Goal: Register for event/course

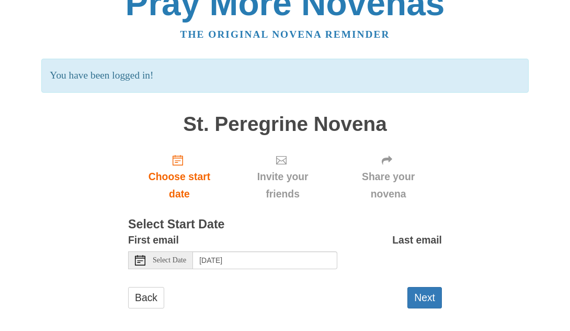
scroll to position [31, 0]
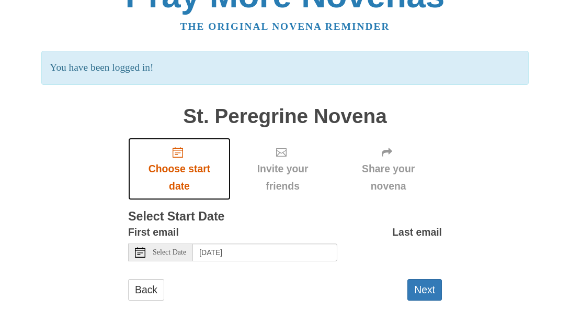
click at [182, 154] on icon "Choose start date" at bounding box center [178, 152] width 10 height 10
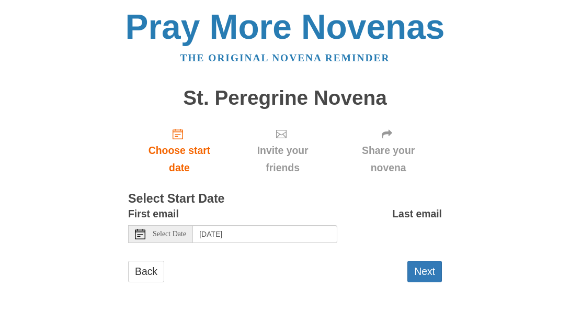
click at [173, 235] on span "Select Date" at bounding box center [169, 233] width 33 height 7
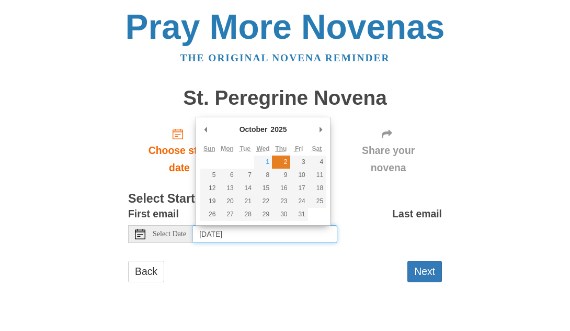
type input "Thursday, October 2nd"
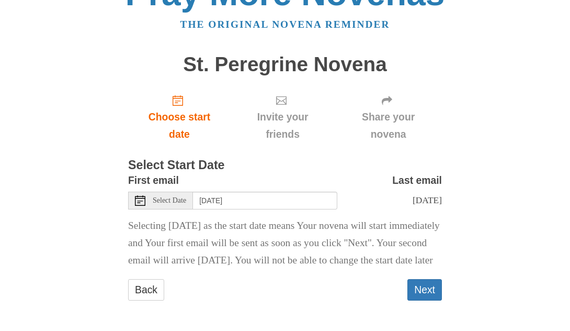
scroll to position [51, 0]
click at [425, 289] on button "Next" at bounding box center [425, 289] width 35 height 21
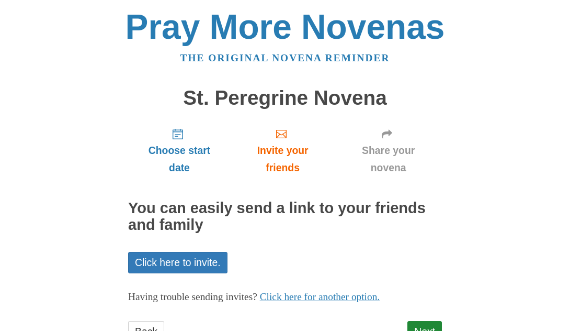
scroll to position [42, 0]
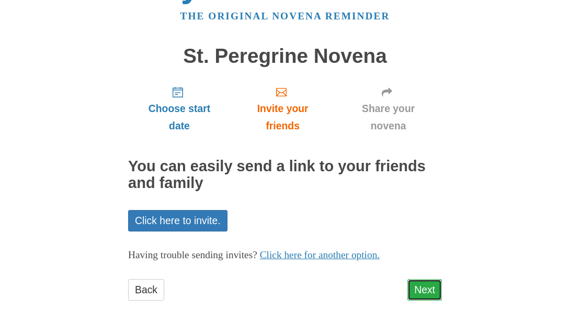
click at [428, 289] on link "Next" at bounding box center [425, 289] width 35 height 21
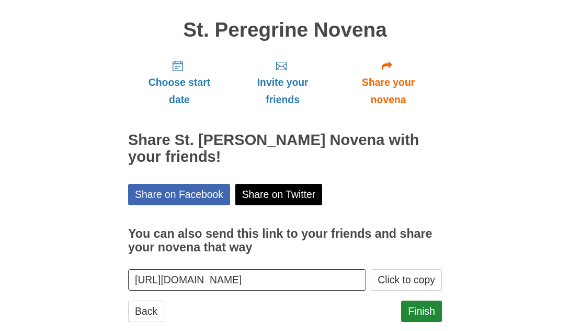
scroll to position [89, 0]
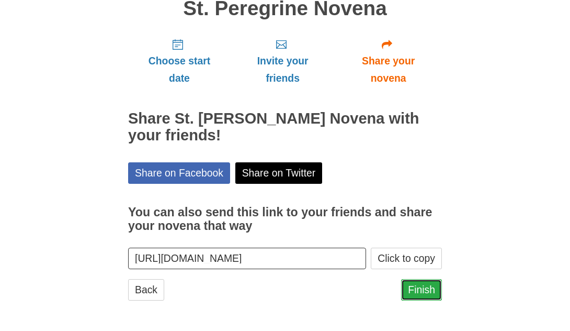
click at [425, 287] on link "Finish" at bounding box center [421, 289] width 41 height 21
